Goal: Answer question/provide support: Share knowledge or assist other users

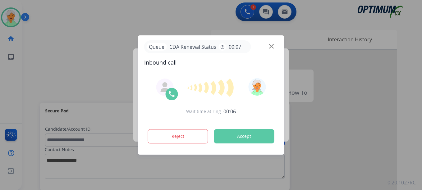
click at [252, 136] on button "Accept" at bounding box center [244, 136] width 60 height 14
click at [235, 136] on button "Accept" at bounding box center [244, 136] width 60 height 14
click at [235, 137] on button "Accept" at bounding box center [244, 136] width 60 height 14
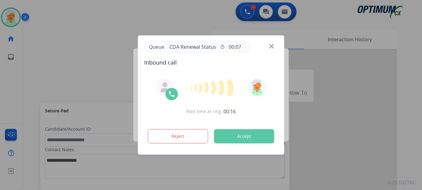
click at [235, 137] on button "Accept" at bounding box center [244, 136] width 60 height 14
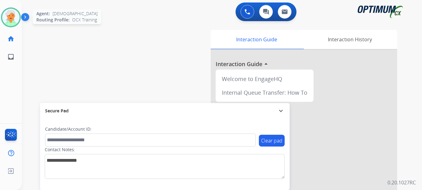
click at [11, 18] on img at bounding box center [10, 17] width 17 height 17
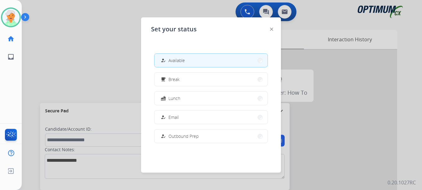
click at [193, 63] on button "how_to_reg Available" at bounding box center [210, 60] width 113 height 13
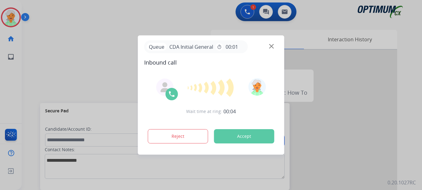
click at [235, 133] on button "Accept" at bounding box center [244, 136] width 60 height 14
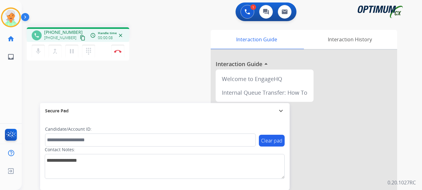
click at [80, 37] on mat-icon "content_copy" at bounding box center [83, 38] width 6 height 6
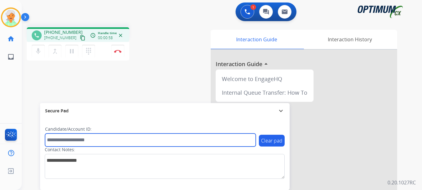
click at [54, 136] on input "text" at bounding box center [150, 140] width 211 height 13
paste input "*******"
type input "*******"
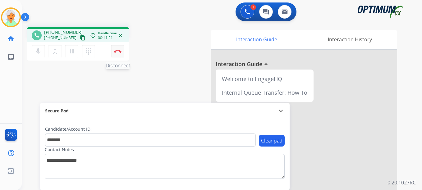
click at [116, 56] on button "Disconnect" at bounding box center [117, 51] width 13 height 13
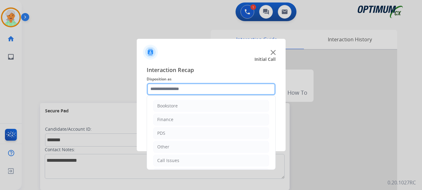
click at [166, 94] on input "text" at bounding box center [211, 89] width 129 height 12
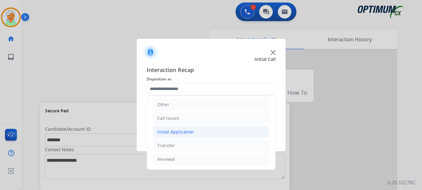
click at [168, 132] on div "Initial Application" at bounding box center [175, 132] width 37 height 6
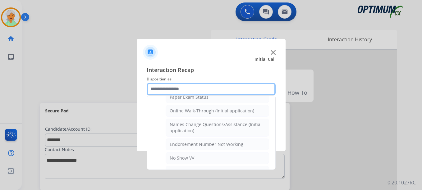
scroll to position [135, 0]
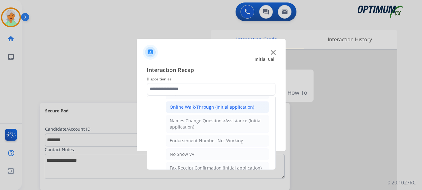
click at [195, 107] on div "Online Walk-Through (Initial application)" at bounding box center [212, 107] width 84 height 6
type input "**********"
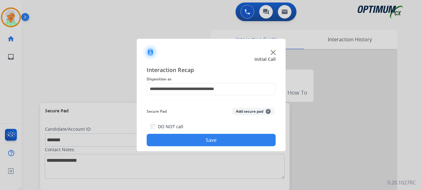
click at [198, 147] on div "**********" at bounding box center [211, 106] width 149 height 91
click at [198, 142] on button "Save" at bounding box center [211, 140] width 129 height 12
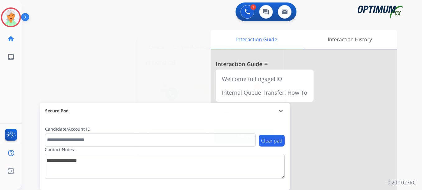
click at [247, 135] on button "Accept" at bounding box center [244, 136] width 60 height 14
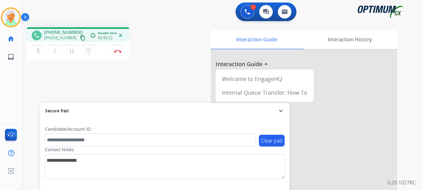
click at [79, 37] on button "content_copy" at bounding box center [82, 37] width 7 height 7
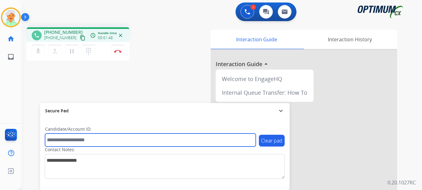
click at [71, 138] on input "text" at bounding box center [150, 140] width 211 height 13
paste input "*******"
type input "*******"
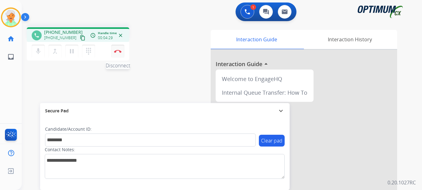
click at [117, 55] on button "Disconnect" at bounding box center [117, 51] width 13 height 13
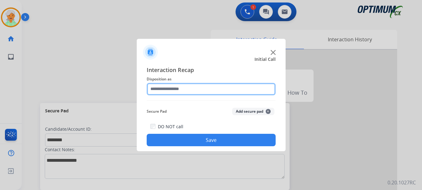
click at [168, 92] on input "text" at bounding box center [211, 89] width 129 height 12
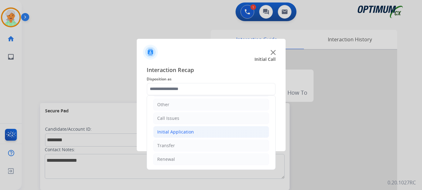
click at [175, 133] on div "Initial Application" at bounding box center [175, 132] width 37 height 6
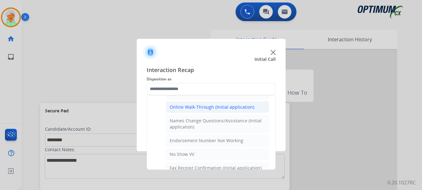
click at [196, 111] on li "Online Walk-Through (Initial application)" at bounding box center [217, 107] width 103 height 12
type input "**********"
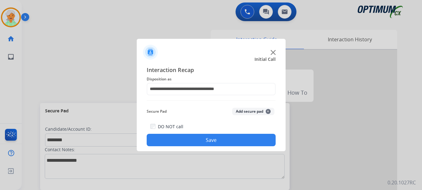
click at [198, 140] on button "Save" at bounding box center [211, 140] width 129 height 12
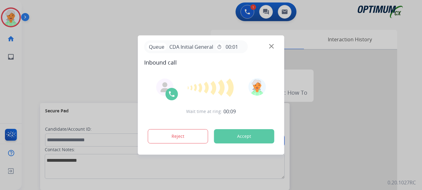
click at [249, 129] on button "Accept" at bounding box center [244, 136] width 60 height 14
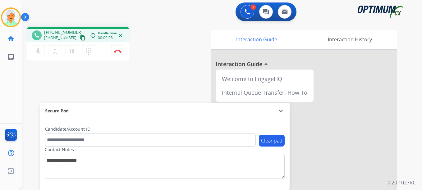
click at [80, 38] on mat-icon "content_copy" at bounding box center [83, 38] width 6 height 6
click at [118, 51] on img at bounding box center [117, 51] width 7 height 3
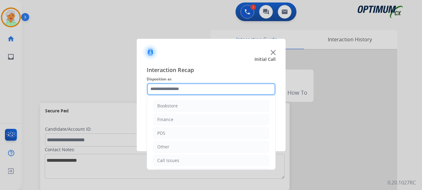
click at [165, 88] on input "text" at bounding box center [211, 89] width 129 height 12
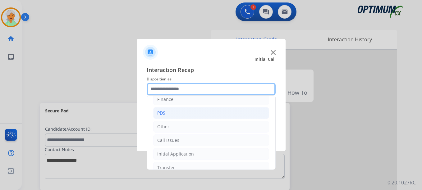
scroll to position [42, 0]
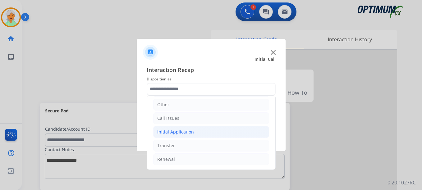
click at [173, 131] on div "Initial Application" at bounding box center [175, 132] width 37 height 6
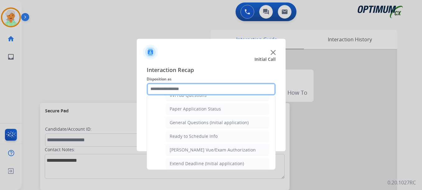
scroll to position [353, 0]
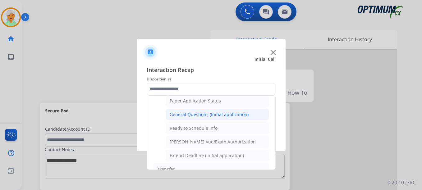
click at [195, 116] on div "General Questions (Initial application)" at bounding box center [209, 114] width 79 height 6
type input "**********"
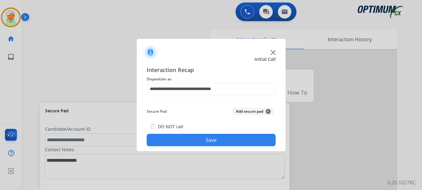
click at [197, 137] on button "Save" at bounding box center [211, 140] width 129 height 12
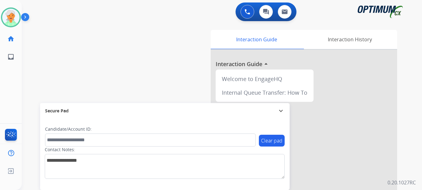
click at [25, 88] on div "swap_horiz Break voice bridge close_fullscreen Connect 3-Way Call merge_type Se…" at bounding box center [214, 151] width 385 height 259
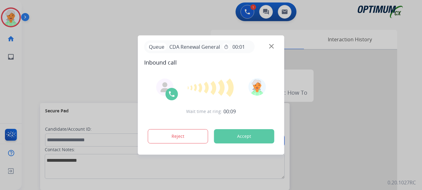
click at [247, 130] on button "Accept" at bounding box center [244, 136] width 60 height 14
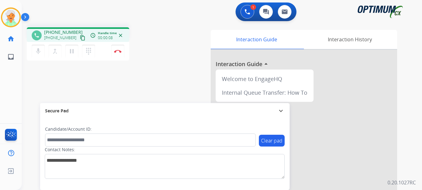
click at [80, 39] on mat-icon "content_copy" at bounding box center [83, 38] width 6 height 6
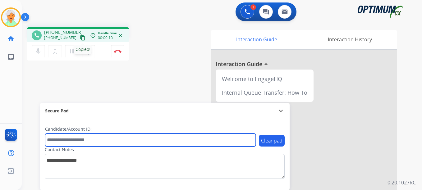
click at [66, 142] on input "text" at bounding box center [150, 140] width 211 height 13
paste input "**********"
click at [52, 140] on input "**********" at bounding box center [150, 140] width 211 height 13
type input "**********"
drag, startPoint x: 76, startPoint y: 141, endPoint x: 47, endPoint y: 144, distance: 30.0
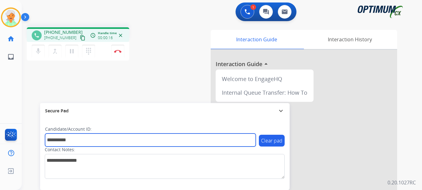
click at [47, 144] on input "**********" at bounding box center [150, 140] width 211 height 13
click at [66, 136] on input "text" at bounding box center [150, 140] width 211 height 13
paste input "*******"
type input "*******"
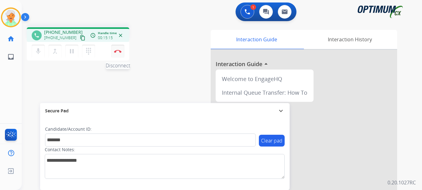
click at [117, 55] on button "Disconnect" at bounding box center [117, 51] width 13 height 13
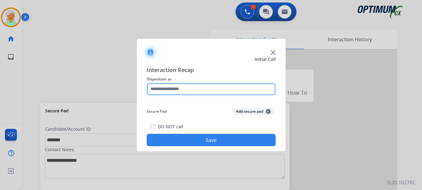
click at [182, 89] on input "text" at bounding box center [211, 89] width 129 height 12
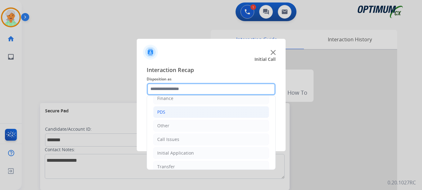
scroll to position [42, 0]
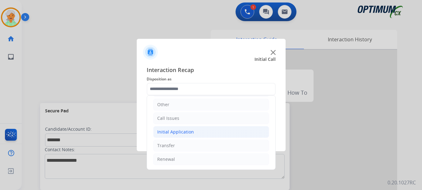
click at [193, 131] on li "Initial Application" at bounding box center [211, 132] width 116 height 12
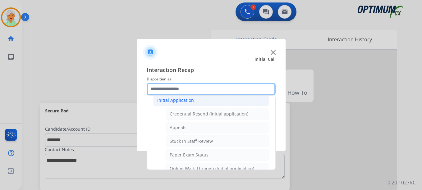
scroll to position [73, 0]
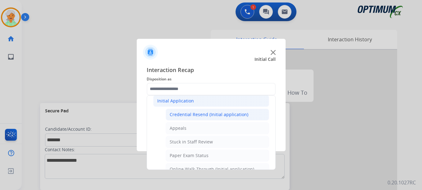
click at [202, 116] on div "Credential Resend (Initial application)" at bounding box center [209, 114] width 79 height 6
type input "**********"
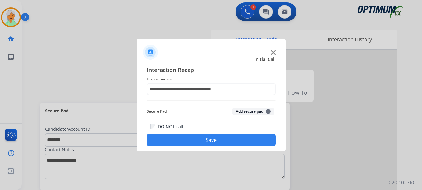
click at [202, 138] on button "Save" at bounding box center [211, 140] width 129 height 12
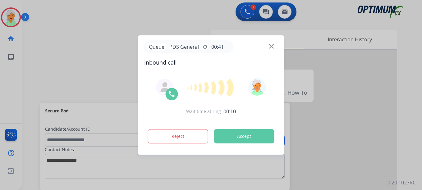
drag, startPoint x: 231, startPoint y: 138, endPoint x: 229, endPoint y: 133, distance: 5.1
click at [229, 135] on button "Accept" at bounding box center [244, 136] width 60 height 14
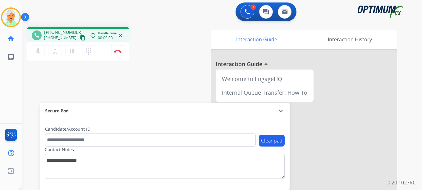
click at [80, 36] on mat-icon "content_copy" at bounding box center [83, 38] width 6 height 6
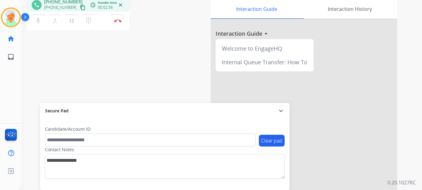
scroll to position [0, 0]
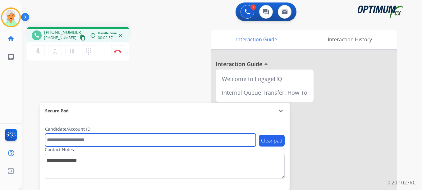
click at [62, 139] on input "text" at bounding box center [150, 140] width 211 height 13
click at [51, 137] on input "text" at bounding box center [150, 140] width 211 height 13
paste input "*******"
type input "*******"
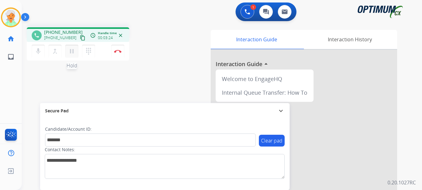
click at [72, 51] on mat-icon "pause" at bounding box center [71, 51] width 7 height 7
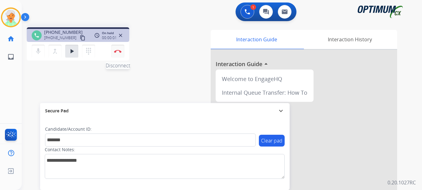
click at [122, 49] on button "Disconnect" at bounding box center [117, 51] width 13 height 13
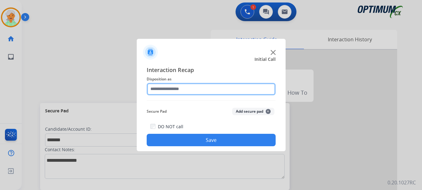
click at [179, 91] on input "text" at bounding box center [211, 89] width 129 height 12
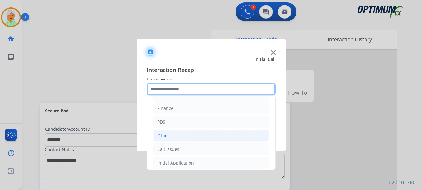
scroll to position [31, 0]
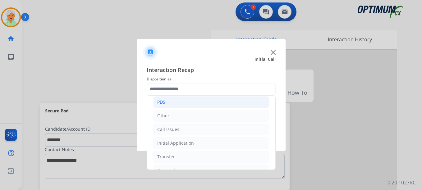
click at [172, 105] on li "PDS" at bounding box center [211, 102] width 116 height 12
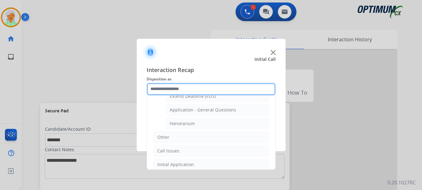
scroll to position [186, 0]
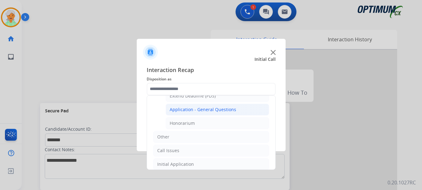
click at [190, 112] on div "Application - General Questions" at bounding box center [203, 110] width 66 height 6
type input "**********"
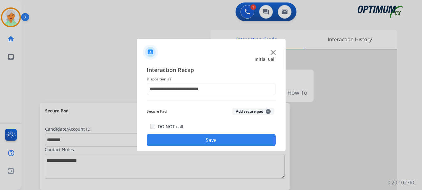
click at [196, 138] on button "Save" at bounding box center [211, 140] width 129 height 12
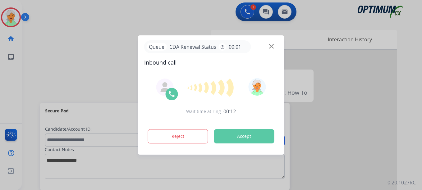
click at [237, 140] on button "Accept" at bounding box center [244, 136] width 60 height 14
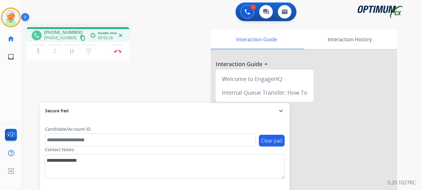
click at [80, 37] on mat-icon "content_copy" at bounding box center [83, 38] width 6 height 6
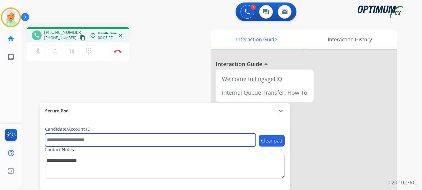
click at [58, 139] on input "text" at bounding box center [150, 140] width 211 height 13
paste input "*******"
type input "*******"
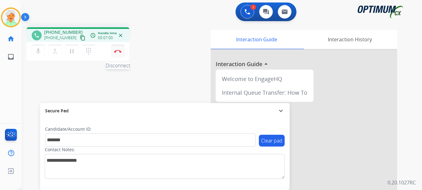
click at [115, 51] on img at bounding box center [117, 51] width 7 height 3
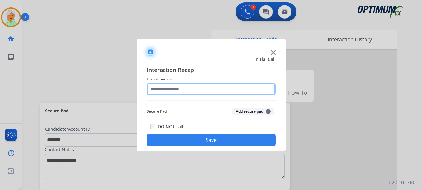
click at [157, 88] on input "text" at bounding box center [211, 89] width 129 height 12
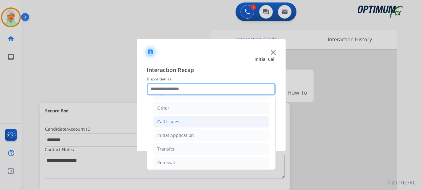
scroll to position [42, 0]
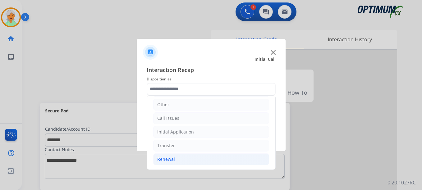
click at [173, 158] on div "Renewal" at bounding box center [166, 159] width 18 height 6
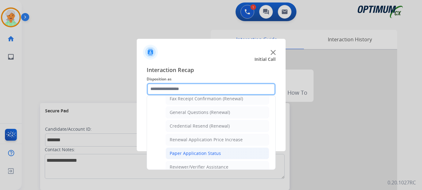
scroll to position [166, 0]
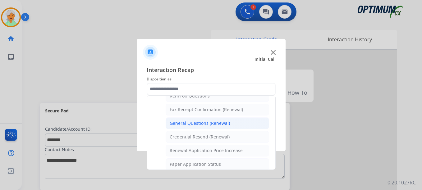
click at [183, 126] on div "General Questions (Renewal)" at bounding box center [200, 123] width 60 height 6
type input "**********"
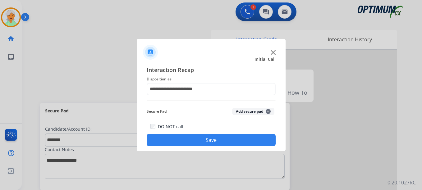
click at [193, 144] on button "Save" at bounding box center [211, 140] width 129 height 12
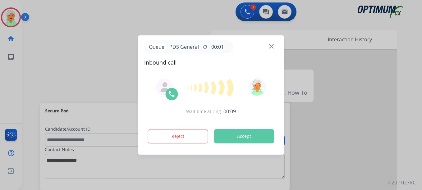
click at [242, 132] on button "Accept" at bounding box center [244, 136] width 60 height 14
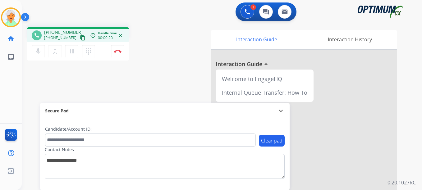
click at [80, 38] on mat-icon "content_copy" at bounding box center [83, 38] width 6 height 6
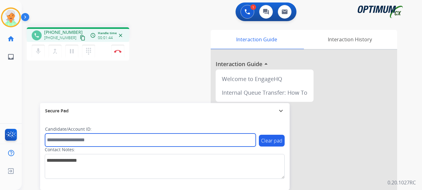
click at [62, 141] on input "text" at bounding box center [150, 140] width 211 height 13
paste input "*********"
type input "*********"
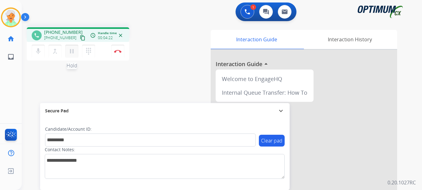
click at [72, 48] on mat-icon "pause" at bounding box center [71, 51] width 7 height 7
click at [115, 53] on button "Disconnect" at bounding box center [117, 51] width 13 height 13
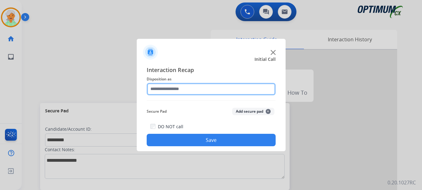
click at [200, 92] on input "text" at bounding box center [211, 89] width 129 height 12
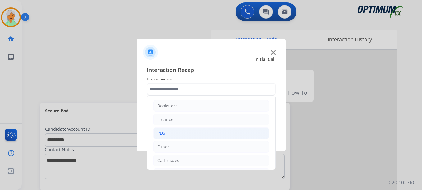
click at [177, 133] on li "PDS" at bounding box center [211, 133] width 116 height 12
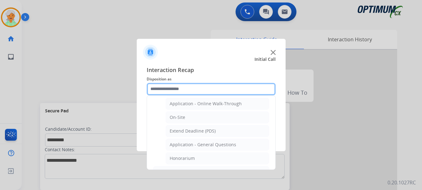
scroll to position [155, 0]
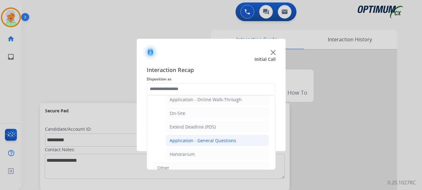
click at [201, 142] on div "Application - General Questions" at bounding box center [203, 141] width 66 height 6
type input "**********"
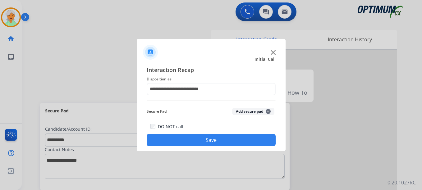
click at [199, 142] on button "Save" at bounding box center [211, 140] width 129 height 12
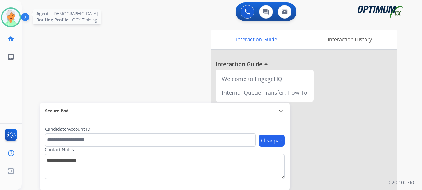
click at [17, 16] on img at bounding box center [10, 17] width 17 height 17
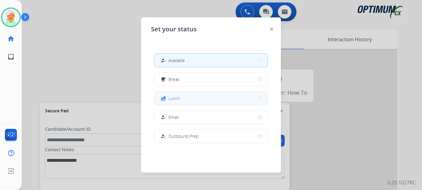
click at [176, 100] on span "Lunch" at bounding box center [174, 98] width 12 height 7
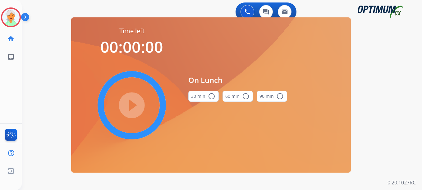
click at [212, 94] on mat-icon "radio_button_unchecked" at bounding box center [211, 96] width 7 height 7
click at [133, 102] on mat-icon "play_circle_filled" at bounding box center [131, 105] width 7 height 7
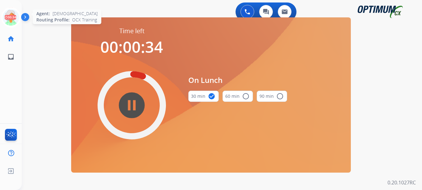
click at [17, 20] on icon at bounding box center [11, 17] width 20 height 20
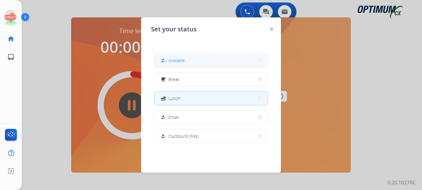
click at [174, 57] on span "Available" at bounding box center [176, 60] width 16 height 7
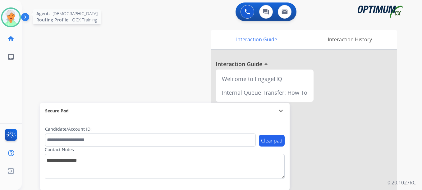
click at [11, 22] on img at bounding box center [10, 17] width 17 height 17
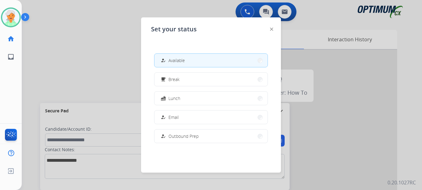
click at [56, 48] on div at bounding box center [211, 95] width 422 height 190
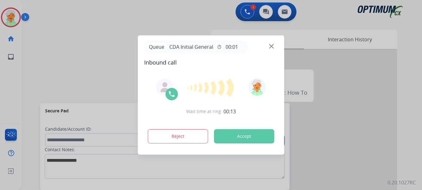
click at [261, 137] on button "Accept" at bounding box center [244, 136] width 60 height 14
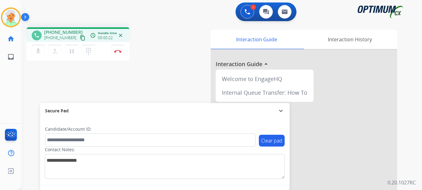
click at [80, 38] on mat-icon "content_copy" at bounding box center [83, 38] width 6 height 6
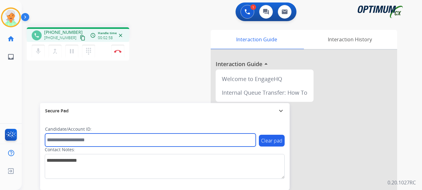
click at [61, 140] on input "text" at bounding box center [150, 140] width 211 height 13
paste input "*******"
type input "*******"
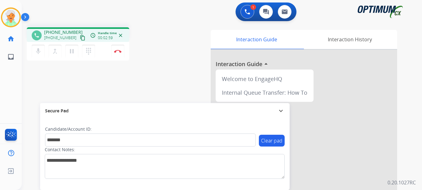
click at [111, 53] on div "mic Mute merge_type Bridge pause Hold dialpad Dialpad Disconnect" at bounding box center [78, 51] width 102 height 19
click at [115, 54] on button "Disconnect" at bounding box center [117, 51] width 13 height 13
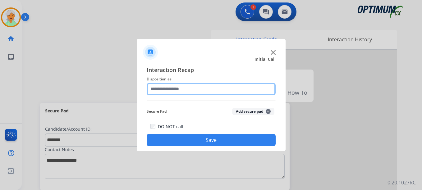
click at [171, 87] on input "text" at bounding box center [211, 89] width 129 height 12
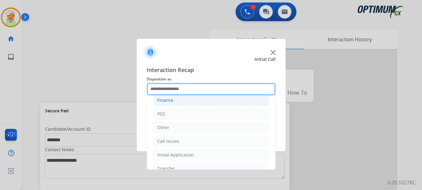
scroll to position [42, 0]
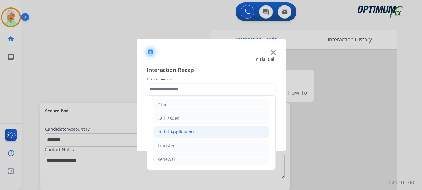
click at [176, 133] on div "Initial Application" at bounding box center [175, 132] width 37 height 6
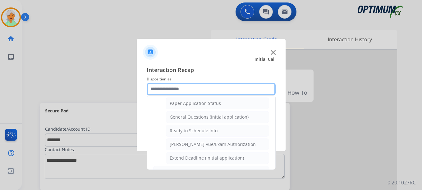
scroll to position [353, 0]
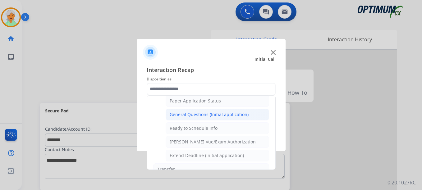
click at [185, 115] on div "General Questions (Initial application)" at bounding box center [209, 114] width 79 height 6
type input "**********"
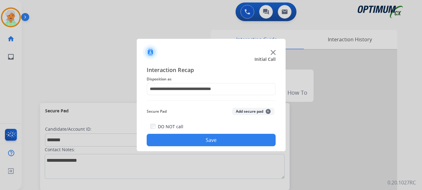
click at [192, 137] on button "Save" at bounding box center [211, 140] width 129 height 12
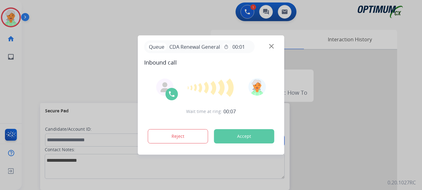
click at [232, 142] on button "Accept" at bounding box center [244, 136] width 60 height 14
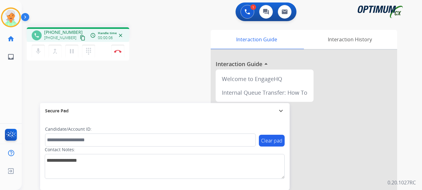
click at [80, 37] on mat-icon "content_copy" at bounding box center [83, 38] width 6 height 6
click at [67, 52] on button "pause Hold" at bounding box center [71, 51] width 13 height 13
click at [110, 48] on div "mic Mute merge_type Bridge play_arrow Hold dialpad Dialpad Disconnect" at bounding box center [78, 51] width 102 height 19
click at [117, 51] on img at bounding box center [117, 51] width 7 height 3
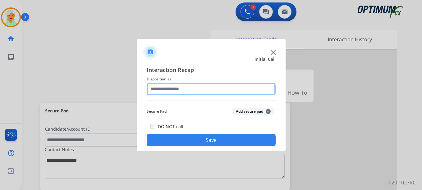
click at [186, 83] on input "text" at bounding box center [211, 89] width 129 height 12
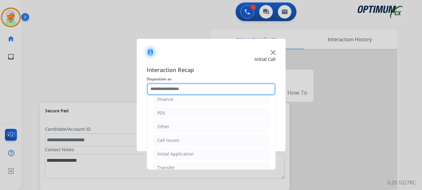
scroll to position [42, 0]
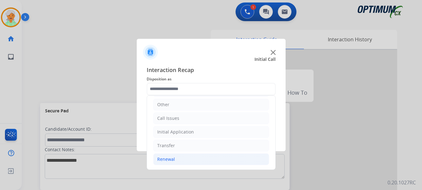
click at [174, 162] on li "Renewal" at bounding box center [211, 159] width 116 height 12
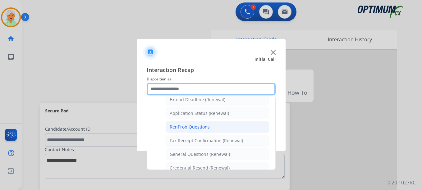
scroll to position [166, 0]
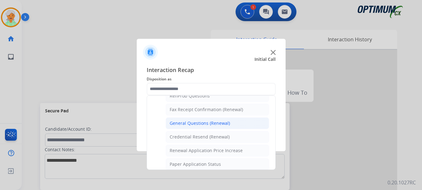
click at [197, 122] on div "General Questions (Renewal)" at bounding box center [200, 123] width 60 height 6
type input "**********"
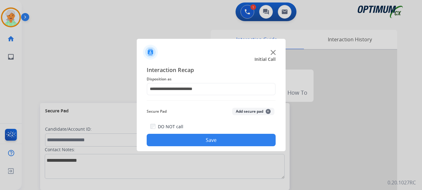
click at [204, 142] on button "Save" at bounding box center [211, 140] width 129 height 12
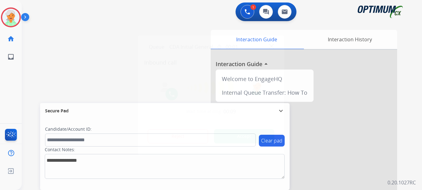
click at [254, 138] on button "Accept" at bounding box center [244, 136] width 60 height 14
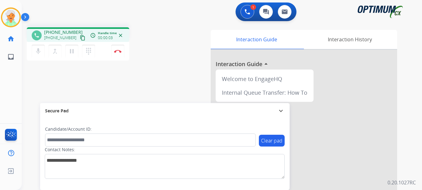
click at [80, 39] on mat-icon "content_copy" at bounding box center [83, 38] width 6 height 6
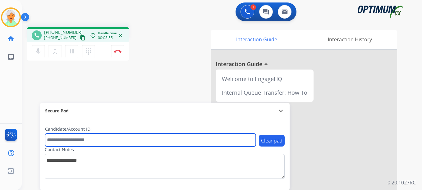
click at [64, 138] on input "text" at bounding box center [150, 140] width 211 height 13
paste input "*******"
type input "*******"
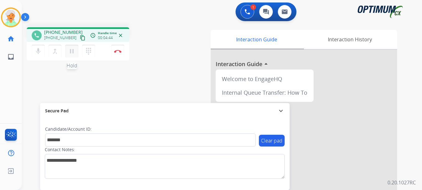
click at [70, 50] on mat-icon "pause" at bounding box center [71, 51] width 7 height 7
click at [122, 49] on button "Disconnect" at bounding box center [117, 51] width 13 height 13
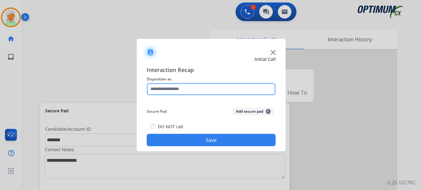
click at [185, 87] on input "text" at bounding box center [211, 89] width 129 height 12
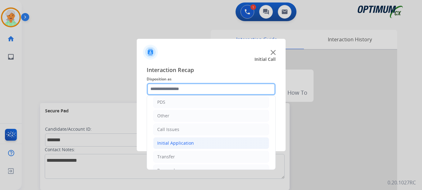
scroll to position [42, 0]
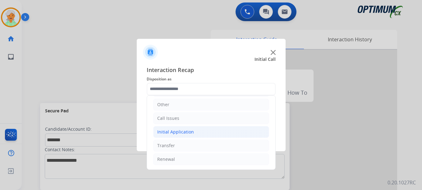
click at [182, 131] on div "Initial Application" at bounding box center [175, 132] width 37 height 6
click at [188, 143] on div "Credential Resend (Initial application)" at bounding box center [209, 146] width 79 height 6
type input "**********"
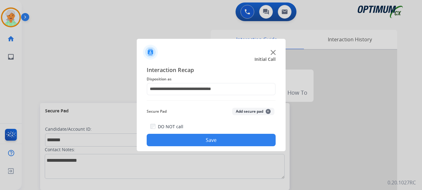
click at [188, 140] on button "Save" at bounding box center [211, 140] width 129 height 12
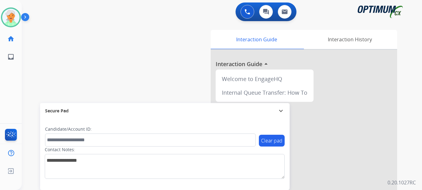
click at [20, 92] on div "Christi Available Edit Avatar Agent: [PERSON_NAME] Profile: OCX Training home H…" at bounding box center [11, 95] width 22 height 190
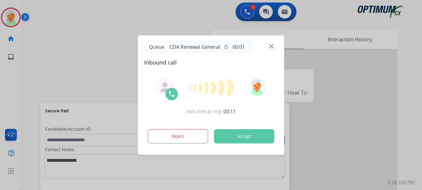
click at [235, 133] on button "Accept" at bounding box center [244, 136] width 60 height 14
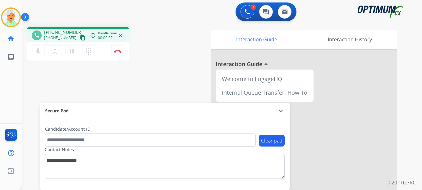
click at [80, 38] on mat-icon "content_copy" at bounding box center [83, 38] width 6 height 6
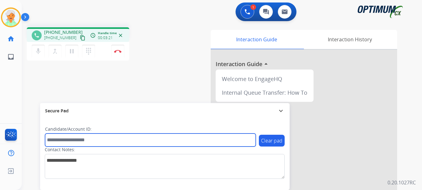
click at [58, 140] on input "text" at bounding box center [150, 140] width 211 height 13
paste input "*******"
type input "*******"
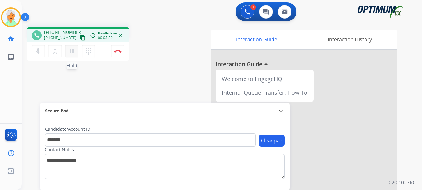
click at [71, 53] on mat-icon "pause" at bounding box center [71, 51] width 7 height 7
click at [119, 51] on img at bounding box center [117, 51] width 7 height 3
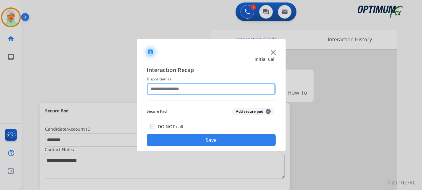
click at [167, 89] on input "text" at bounding box center [211, 89] width 129 height 12
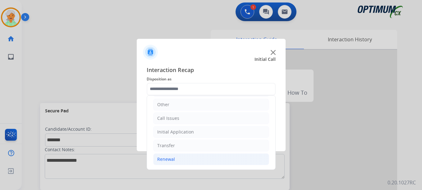
click at [177, 156] on li "Renewal" at bounding box center [211, 159] width 116 height 12
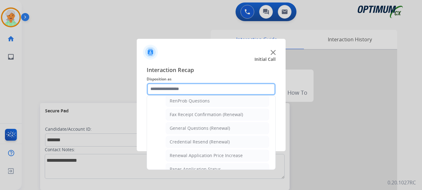
scroll to position [166, 0]
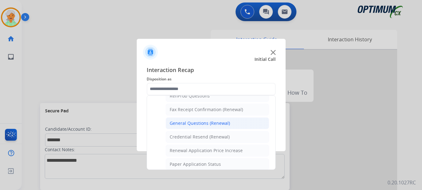
click at [194, 125] on div "General Questions (Renewal)" at bounding box center [200, 123] width 60 height 6
type input "**********"
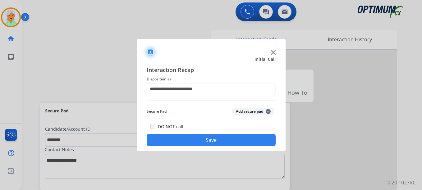
click at [198, 138] on button "Save" at bounding box center [211, 140] width 129 height 12
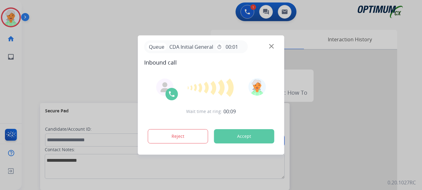
click at [257, 141] on button "Accept" at bounding box center [244, 136] width 60 height 14
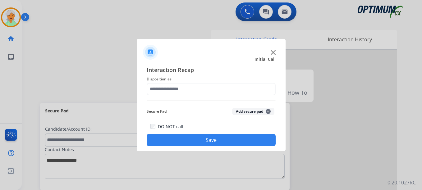
click at [37, 56] on div at bounding box center [211, 95] width 422 height 190
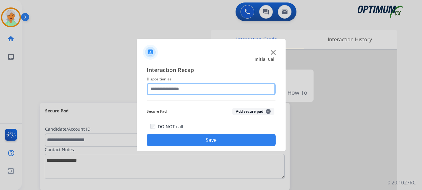
click at [167, 87] on input "text" at bounding box center [211, 89] width 129 height 12
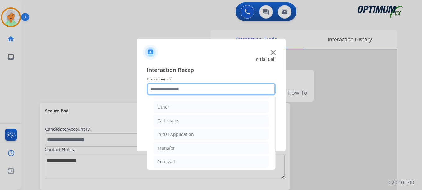
scroll to position [42, 0]
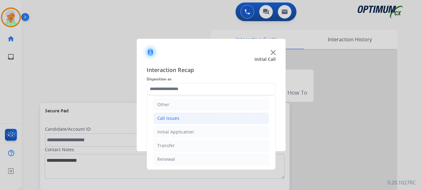
click at [177, 119] on div "Call Issues" at bounding box center [168, 118] width 22 height 6
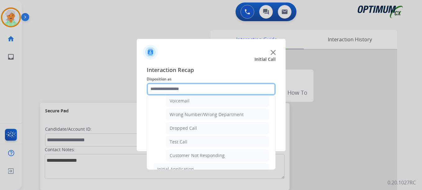
scroll to position [104, 0]
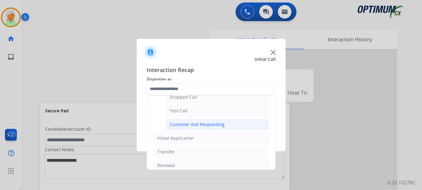
click at [181, 125] on div "Customer Not Responding" at bounding box center [197, 124] width 55 height 6
type input "**********"
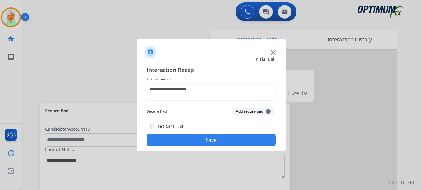
click at [187, 141] on button "Save" at bounding box center [211, 140] width 129 height 12
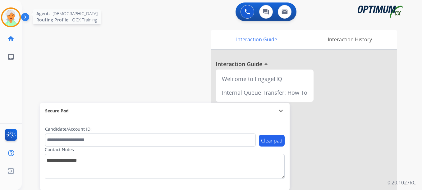
click at [8, 18] on img at bounding box center [10, 17] width 17 height 17
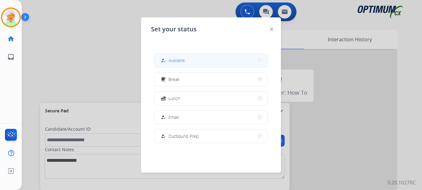
click at [173, 57] on span "Available" at bounding box center [176, 60] width 16 height 7
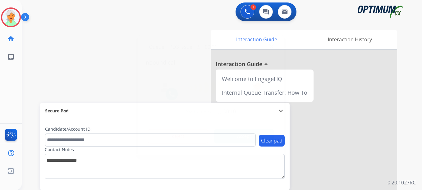
click at [262, 138] on button "Accept" at bounding box center [244, 136] width 60 height 14
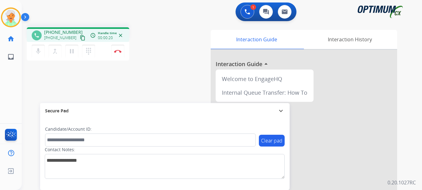
click at [80, 36] on mat-icon "content_copy" at bounding box center [83, 38] width 6 height 6
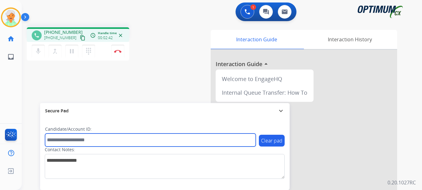
click at [57, 139] on input "text" at bounding box center [150, 140] width 211 height 13
paste input "*******"
type input "*******"
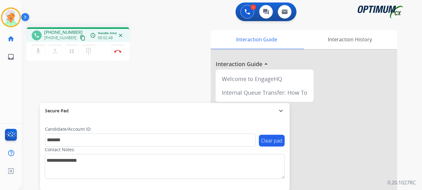
drag, startPoint x: 74, startPoint y: 51, endPoint x: 81, endPoint y: 50, distance: 6.9
click at [77, 50] on button "pause Hold" at bounding box center [71, 51] width 13 height 13
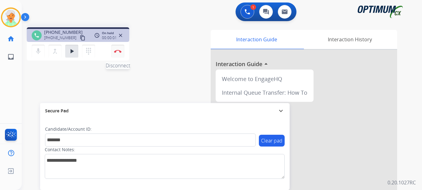
click at [115, 52] on img at bounding box center [117, 51] width 7 height 3
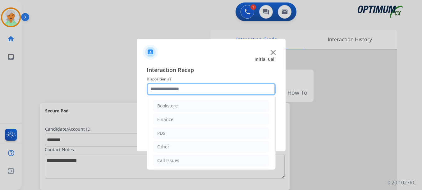
click at [184, 89] on input "text" at bounding box center [211, 89] width 129 height 12
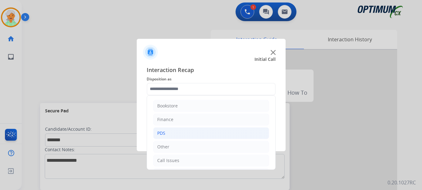
click at [166, 134] on li "PDS" at bounding box center [211, 133] width 116 height 12
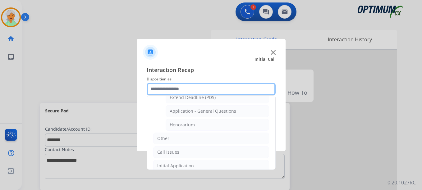
scroll to position [186, 0]
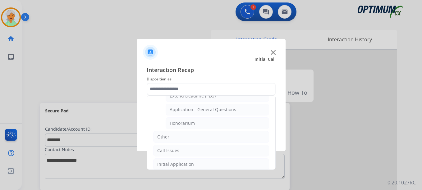
click at [186, 125] on div "Honorarium" at bounding box center [182, 123] width 25 height 6
type input "**********"
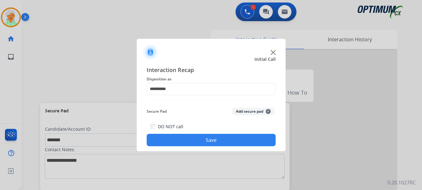
click at [191, 134] on button "Save" at bounding box center [211, 140] width 129 height 12
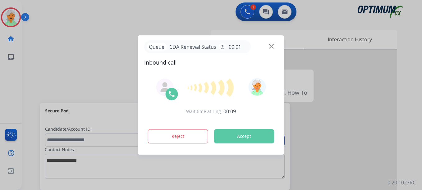
click at [257, 131] on button "Accept" at bounding box center [244, 136] width 60 height 14
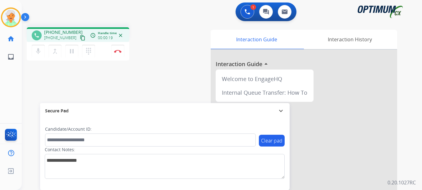
click at [80, 40] on mat-icon "content_copy" at bounding box center [83, 38] width 6 height 6
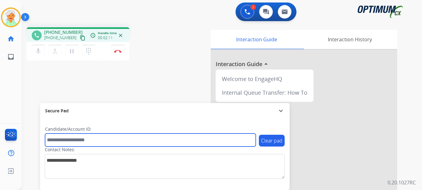
click at [63, 139] on input "text" at bounding box center [150, 140] width 211 height 13
paste input "*******"
type input "*******"
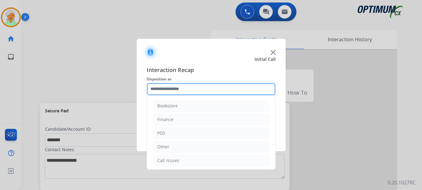
click at [177, 84] on input "text" at bounding box center [211, 89] width 129 height 12
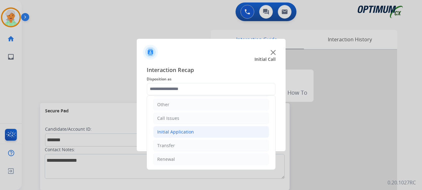
click at [175, 131] on div "Initial Application" at bounding box center [175, 132] width 37 height 6
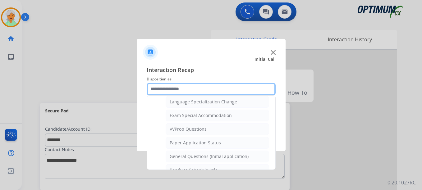
scroll to position [322, 0]
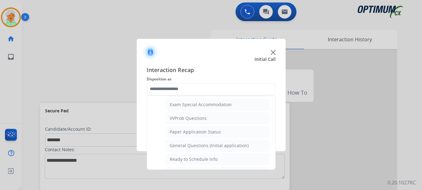
click at [182, 133] on div "Paper Application Status" at bounding box center [195, 132] width 51 height 6
type input "**********"
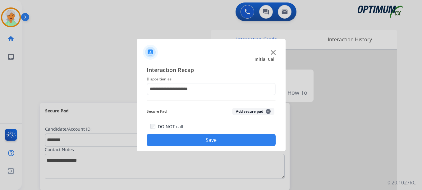
drag, startPoint x: 191, startPoint y: 141, endPoint x: 169, endPoint y: 117, distance: 32.3
click at [190, 141] on button "Save" at bounding box center [211, 140] width 129 height 12
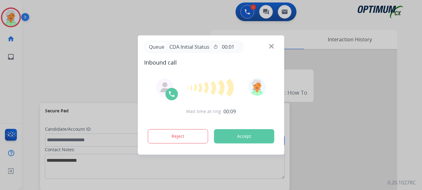
click at [226, 138] on button "Accept" at bounding box center [244, 136] width 60 height 14
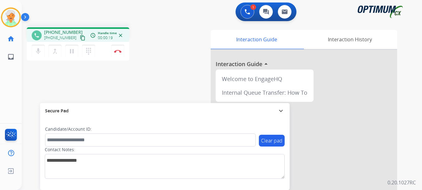
click at [80, 39] on mat-icon "content_copy" at bounding box center [83, 38] width 6 height 6
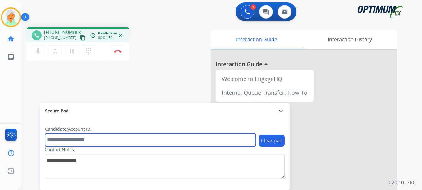
click at [59, 142] on input "text" at bounding box center [150, 140] width 211 height 13
paste input "*******"
type input "*******"
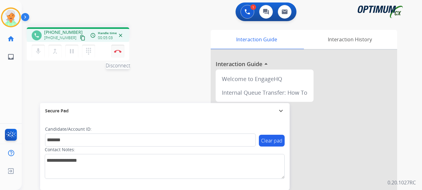
click at [117, 52] on img at bounding box center [117, 51] width 7 height 3
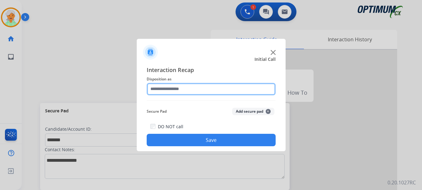
click at [166, 92] on input "text" at bounding box center [211, 89] width 129 height 12
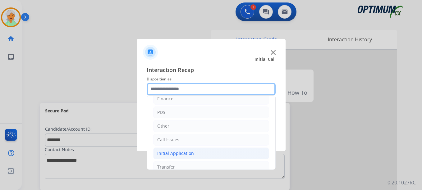
scroll to position [42, 0]
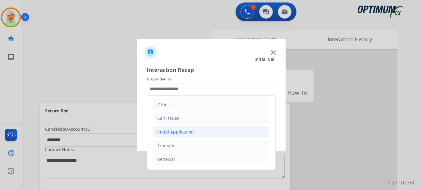
click at [176, 135] on li "Initial Application" at bounding box center [211, 132] width 116 height 12
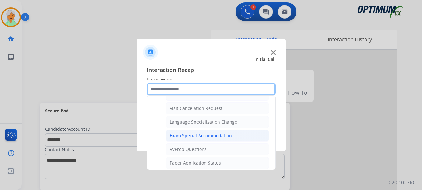
scroll to position [322, 0]
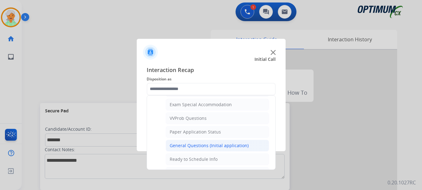
click at [188, 146] on div "General Questions (Initial application)" at bounding box center [209, 146] width 79 height 6
type input "**********"
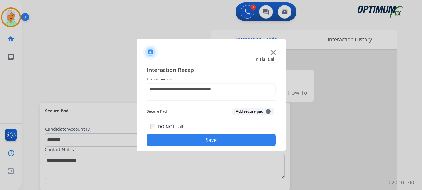
click at [189, 142] on button "Save" at bounding box center [211, 140] width 129 height 12
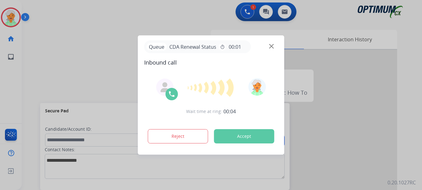
click at [244, 135] on button "Accept" at bounding box center [244, 136] width 60 height 14
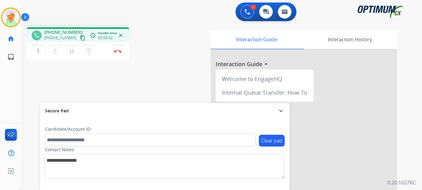
click at [80, 39] on mat-icon "content_copy" at bounding box center [83, 38] width 6 height 6
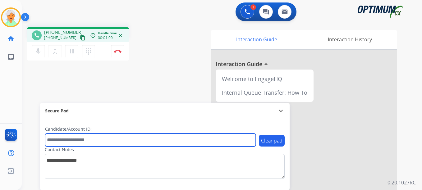
click at [55, 143] on input "text" at bounding box center [150, 140] width 211 height 13
paste input "*******"
type input "*******"
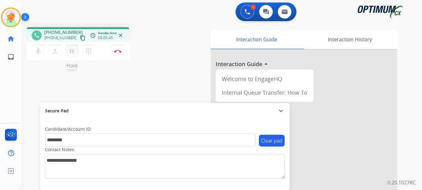
click at [72, 53] on mat-icon "pause" at bounding box center [71, 51] width 7 height 7
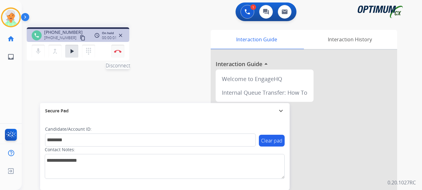
click at [112, 53] on button "Disconnect" at bounding box center [117, 51] width 13 height 13
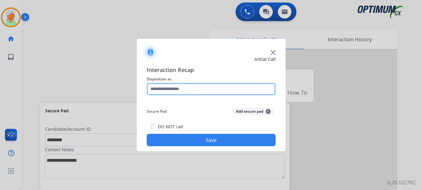
click at [172, 89] on input "text" at bounding box center [211, 89] width 129 height 12
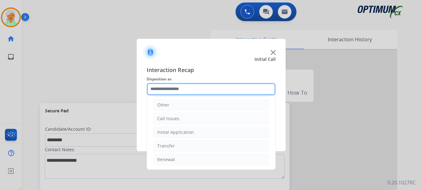
scroll to position [42, 0]
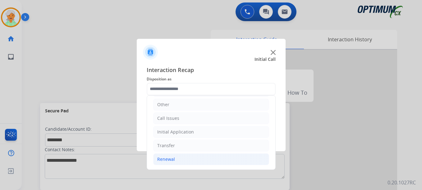
click at [174, 160] on div "Renewal" at bounding box center [166, 159] width 18 height 6
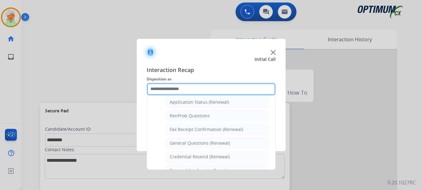
scroll to position [116, 0]
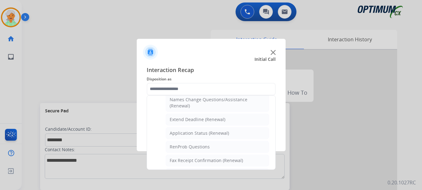
click at [178, 133] on div "Application Status (Renewal)" at bounding box center [199, 133] width 59 height 6
type input "**********"
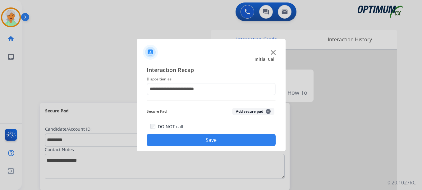
click at [185, 139] on button "Save" at bounding box center [211, 140] width 129 height 12
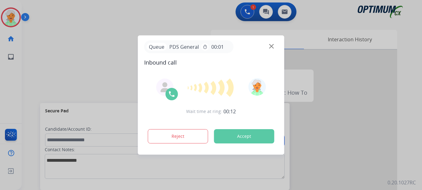
click at [263, 141] on button "Accept" at bounding box center [244, 136] width 60 height 14
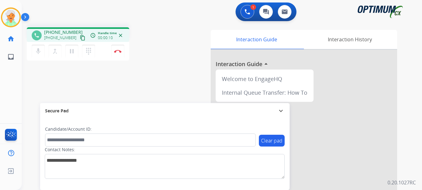
click at [80, 36] on mat-icon "content_copy" at bounding box center [83, 38] width 6 height 6
click at [80, 39] on mat-icon "content_copy" at bounding box center [83, 38] width 6 height 6
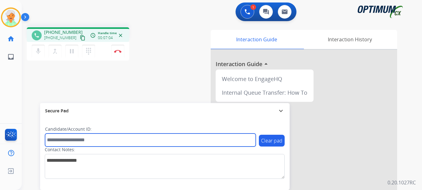
click at [56, 140] on input "text" at bounding box center [150, 140] width 211 height 13
paste input "*******"
drag, startPoint x: 63, startPoint y: 141, endPoint x: 37, endPoint y: 138, distance: 26.2
click at [37, 138] on div "phone [PHONE_NUMBER] [PHONE_NUMBER] content_copy access_time Call metrics Queue…" at bounding box center [214, 151] width 385 height 259
paste input "**"
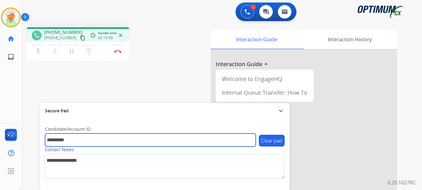
type input "*********"
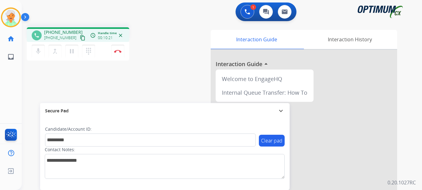
drag, startPoint x: 73, startPoint y: 50, endPoint x: 79, endPoint y: 50, distance: 5.6
click at [74, 49] on mat-icon "pause" at bounding box center [71, 51] width 7 height 7
click at [116, 52] on img at bounding box center [117, 51] width 7 height 3
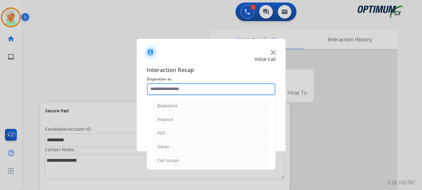
click at [176, 89] on input "text" at bounding box center [211, 89] width 129 height 12
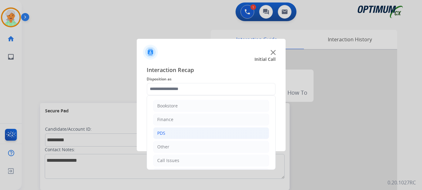
click at [183, 133] on li "PDS" at bounding box center [211, 133] width 116 height 12
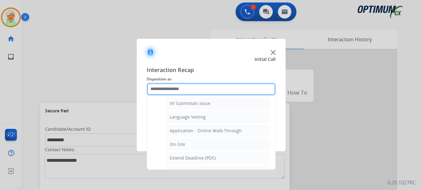
scroll to position [155, 0]
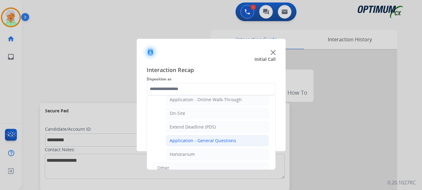
click at [201, 143] on div "Application - General Questions" at bounding box center [203, 141] width 66 height 6
type input "**********"
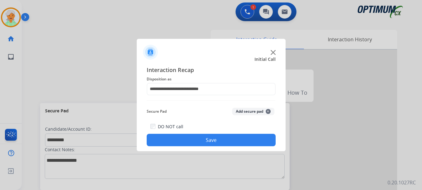
click at [201, 143] on button "Save" at bounding box center [211, 140] width 129 height 12
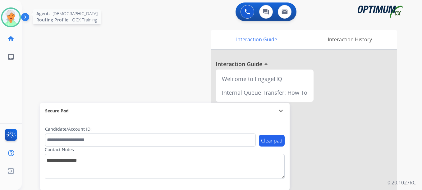
click at [12, 22] on img at bounding box center [10, 17] width 17 height 17
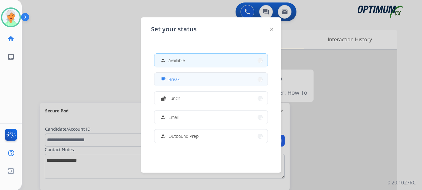
click at [188, 80] on button "free_breakfast Break" at bounding box center [210, 79] width 113 height 13
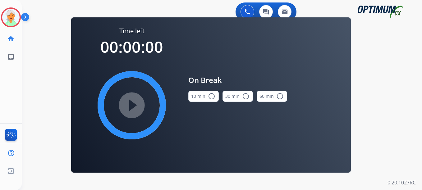
drag, startPoint x: 212, startPoint y: 96, endPoint x: 189, endPoint y: 101, distance: 23.9
click at [211, 97] on mat-icon "radio_button_unchecked" at bounding box center [211, 96] width 7 height 7
click at [133, 107] on mat-icon "play_circle_filled" at bounding box center [131, 105] width 7 height 7
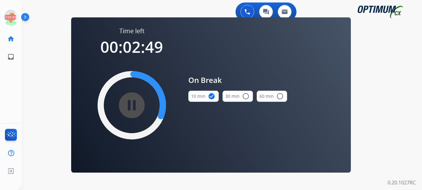
click at [11, 28] on div "Christi Break Edit Avatar 02:50 Agent: [PERSON_NAME] Profile: OCX Training home…" at bounding box center [11, 33] width 22 height 66
click at [11, 18] on icon at bounding box center [11, 17] width 20 height 20
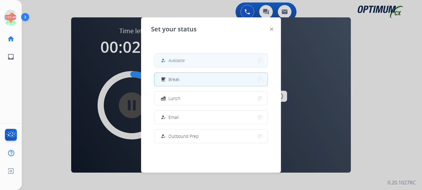
click at [183, 64] on button "how_to_reg Available" at bounding box center [210, 60] width 113 height 13
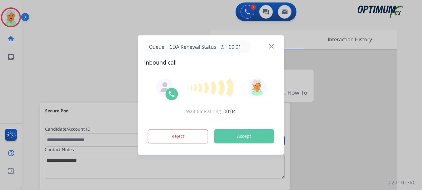
click at [267, 135] on button "Accept" at bounding box center [244, 136] width 60 height 14
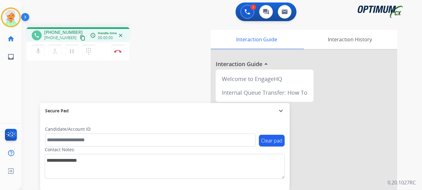
click at [80, 38] on mat-icon "content_copy" at bounding box center [83, 38] width 6 height 6
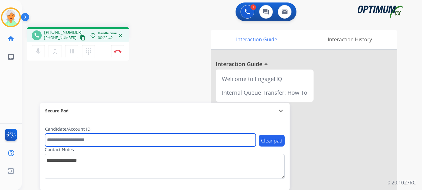
drag, startPoint x: 68, startPoint y: 140, endPoint x: 58, endPoint y: 140, distance: 9.6
click at [62, 140] on input "text" at bounding box center [150, 140] width 211 height 13
paste input "*******"
type input "*******"
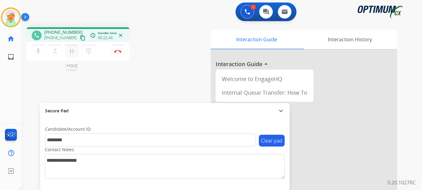
click at [75, 47] on button "pause Hold" at bounding box center [71, 51] width 13 height 13
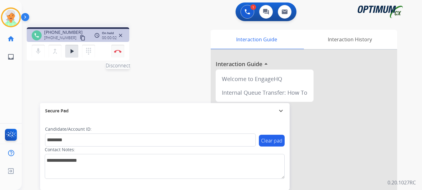
click at [116, 55] on button "Disconnect" at bounding box center [117, 51] width 13 height 13
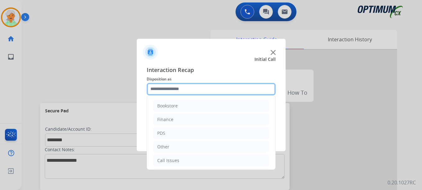
click at [170, 89] on input "text" at bounding box center [211, 89] width 129 height 12
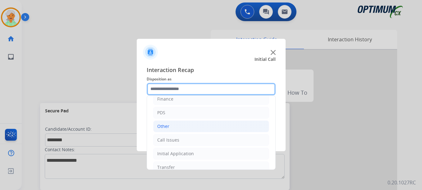
scroll to position [42, 0]
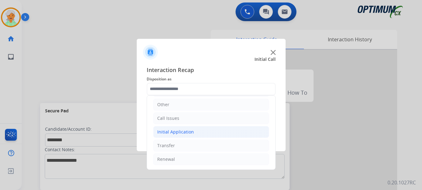
click at [179, 132] on div "Initial Application" at bounding box center [175, 132] width 37 height 6
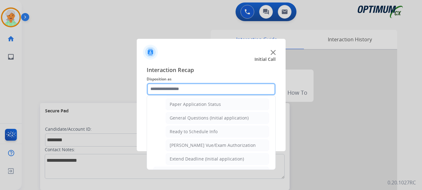
scroll to position [353, 0]
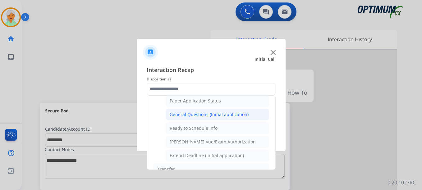
click at [194, 117] on div "General Questions (Initial application)" at bounding box center [209, 114] width 79 height 6
type input "**********"
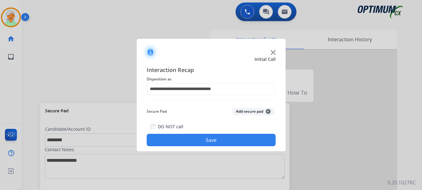
click at [207, 140] on button "Save" at bounding box center [211, 140] width 129 height 12
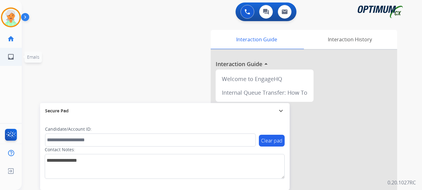
click at [20, 53] on ul "inbox Emails Emails" at bounding box center [11, 57] width 22 height 18
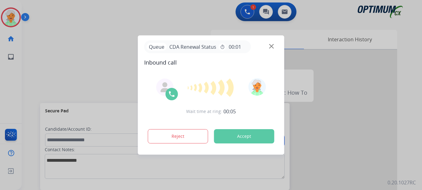
click at [242, 130] on button "Accept" at bounding box center [244, 136] width 60 height 14
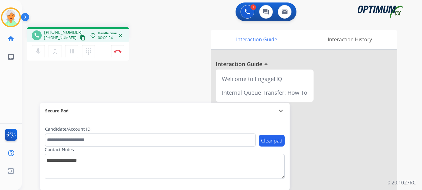
click at [80, 39] on mat-icon "content_copy" at bounding box center [83, 38] width 6 height 6
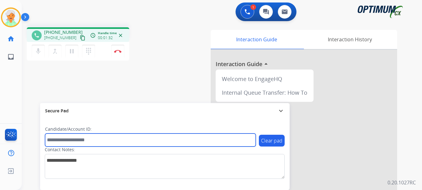
click at [87, 142] on input "text" at bounding box center [150, 140] width 211 height 13
paste input "*******"
type input "*******"
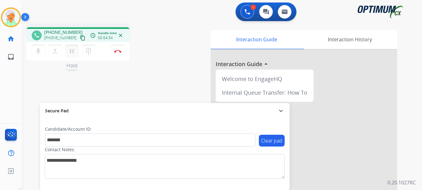
click at [70, 53] on mat-icon "pause" at bounding box center [71, 51] width 7 height 7
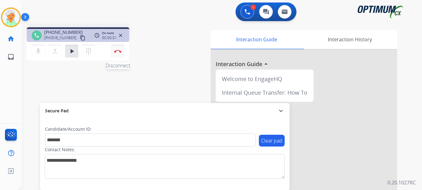
click at [117, 52] on img at bounding box center [117, 51] width 7 height 3
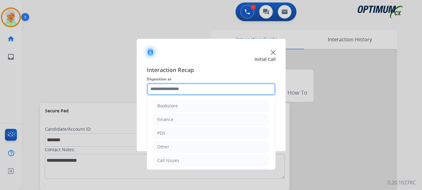
click at [162, 90] on input "text" at bounding box center [211, 89] width 129 height 12
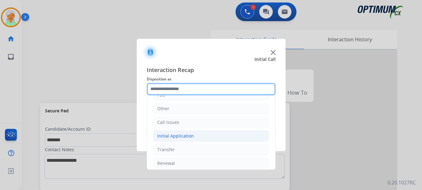
scroll to position [42, 0]
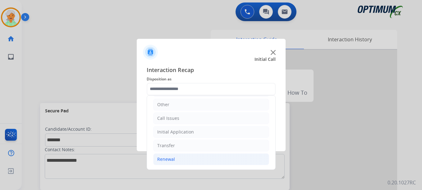
click at [182, 159] on li "Renewal" at bounding box center [211, 159] width 116 height 12
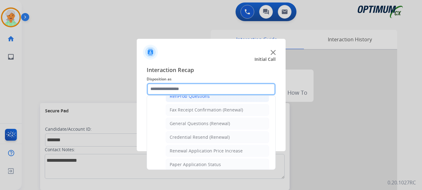
scroll to position [166, 0]
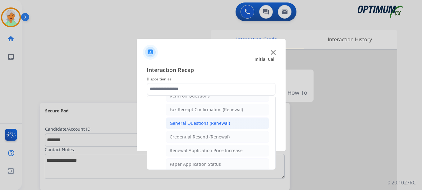
click at [189, 125] on div "General Questions (Renewal)" at bounding box center [200, 123] width 60 height 6
type input "**********"
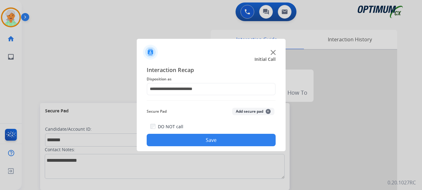
click at [188, 138] on button "Save" at bounding box center [211, 140] width 129 height 12
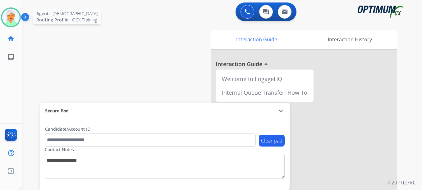
click at [13, 22] on img at bounding box center [10, 17] width 17 height 17
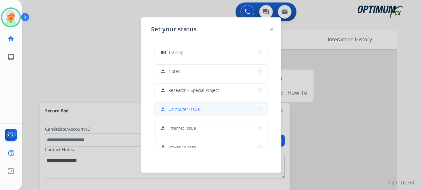
scroll to position [155, 0]
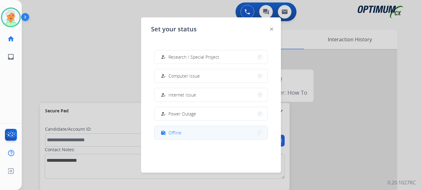
click at [185, 128] on button "work_off Offline" at bounding box center [210, 132] width 113 height 13
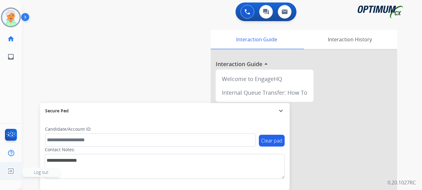
click at [9, 170] on img at bounding box center [10, 171] width 11 height 12
click at [46, 175] on span "Log out" at bounding box center [41, 172] width 15 height 6
